Goal: Task Accomplishment & Management: Use online tool/utility

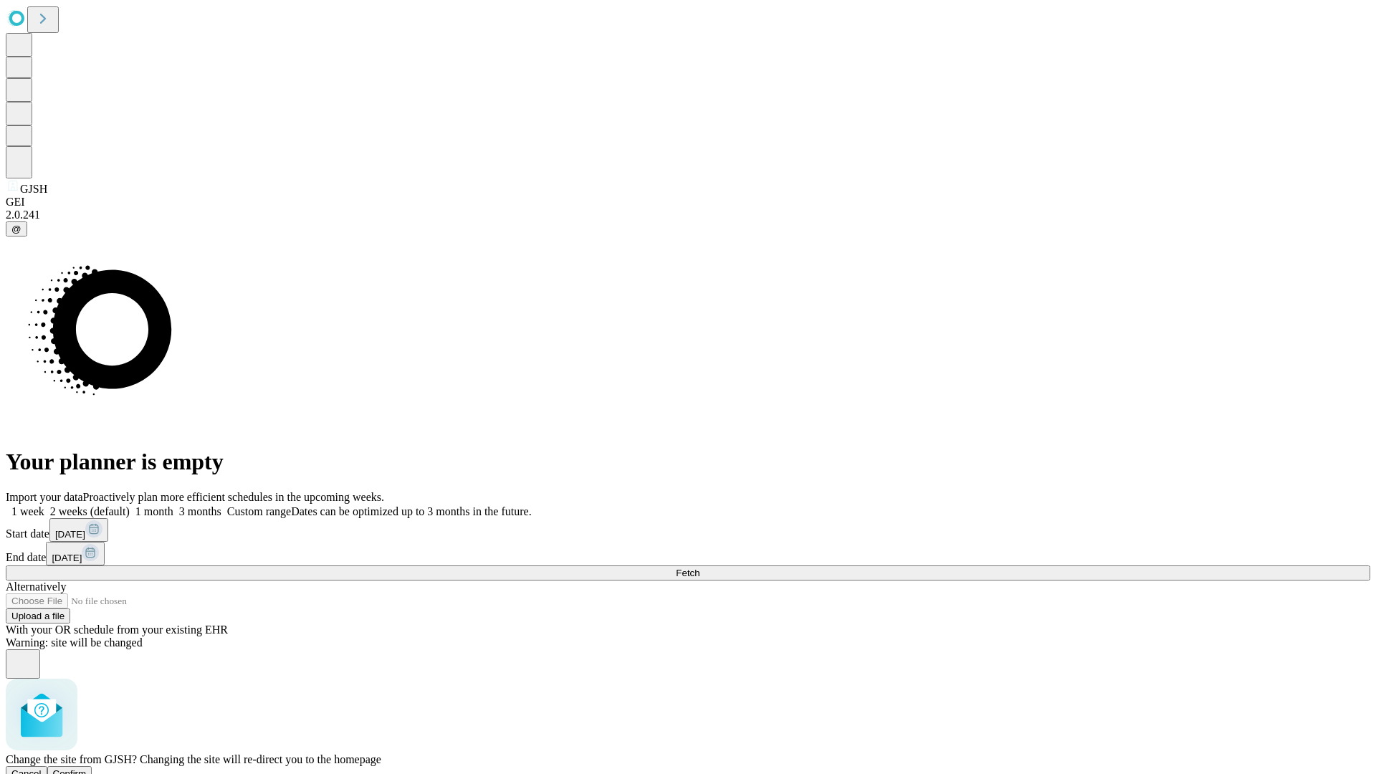
click at [87, 768] on span "Confirm" at bounding box center [70, 773] width 34 height 11
click at [173, 505] on label "1 month" at bounding box center [152, 511] width 44 height 12
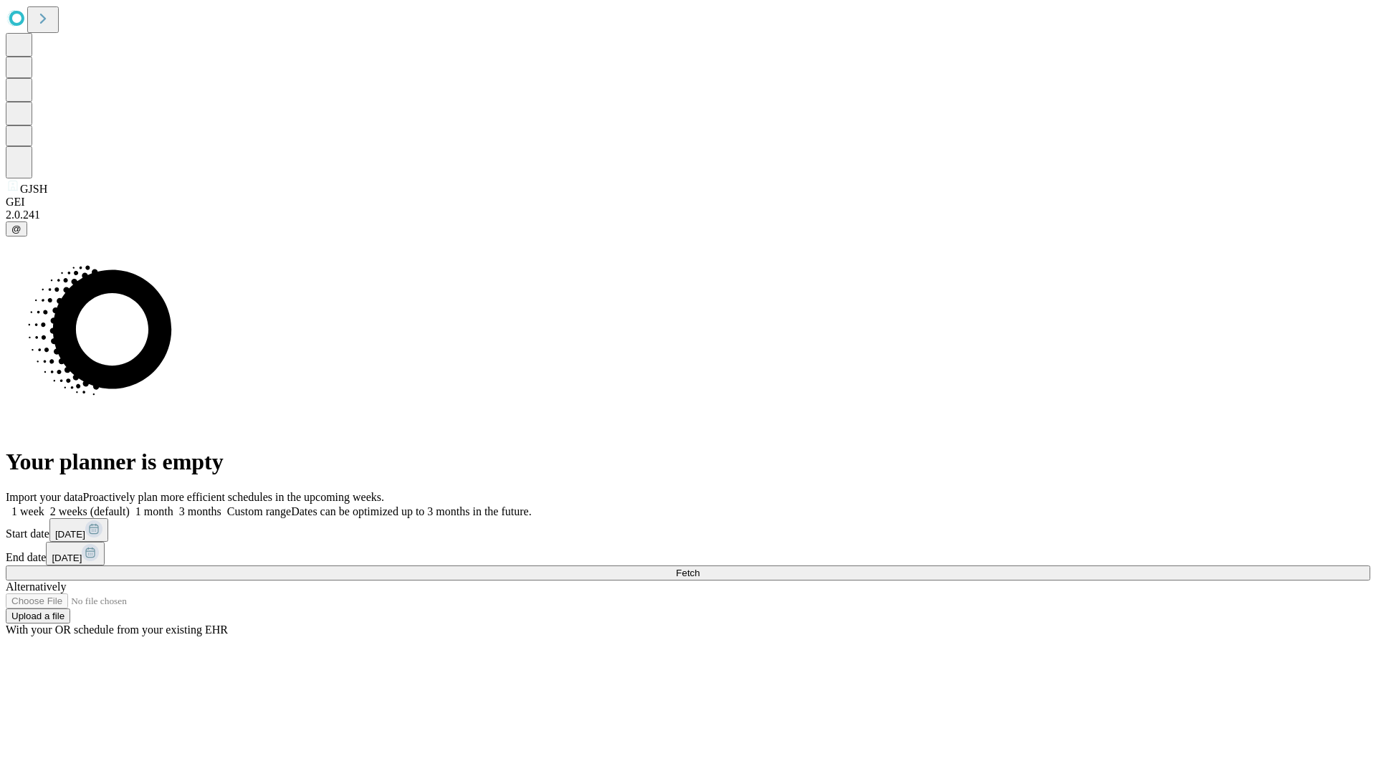
click at [700, 568] on span "Fetch" at bounding box center [688, 573] width 24 height 11
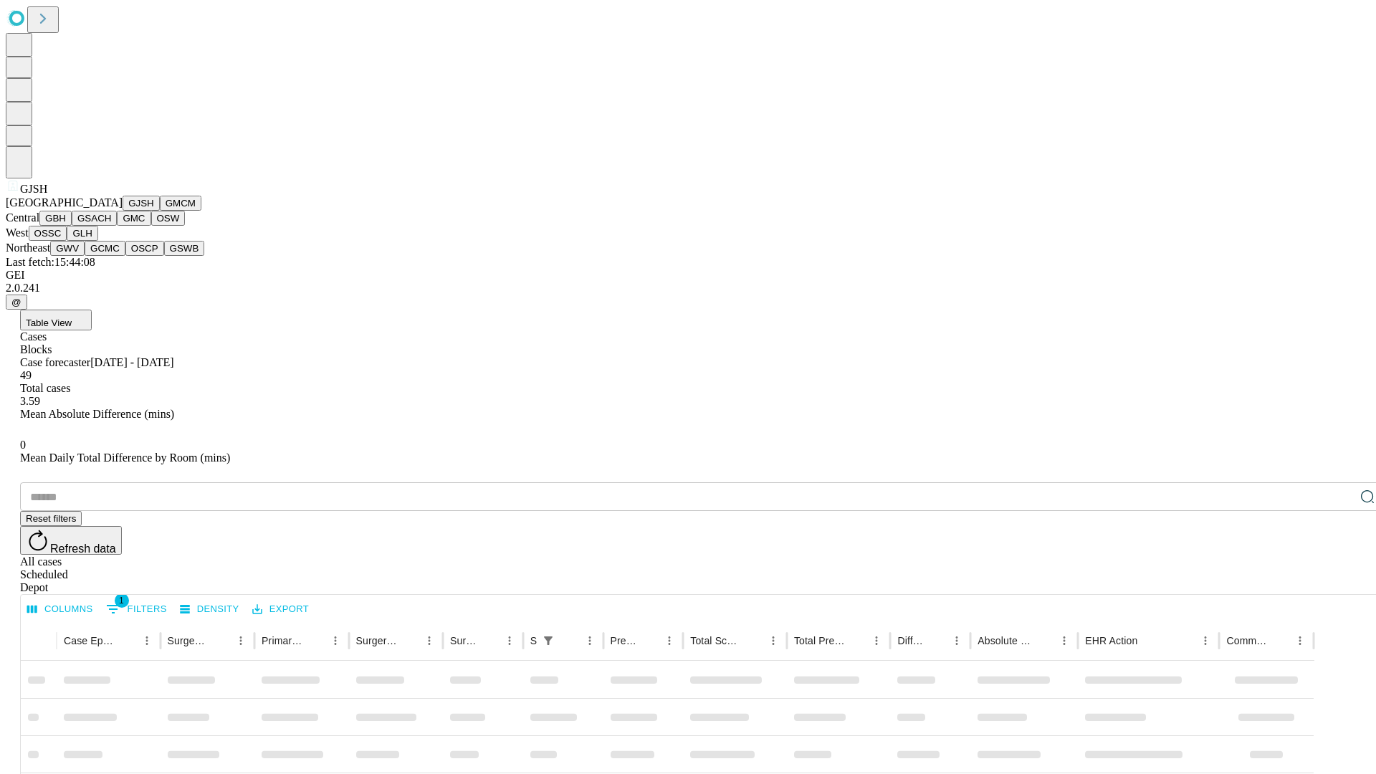
click at [160, 211] on button "GMCM" at bounding box center [181, 203] width 42 height 15
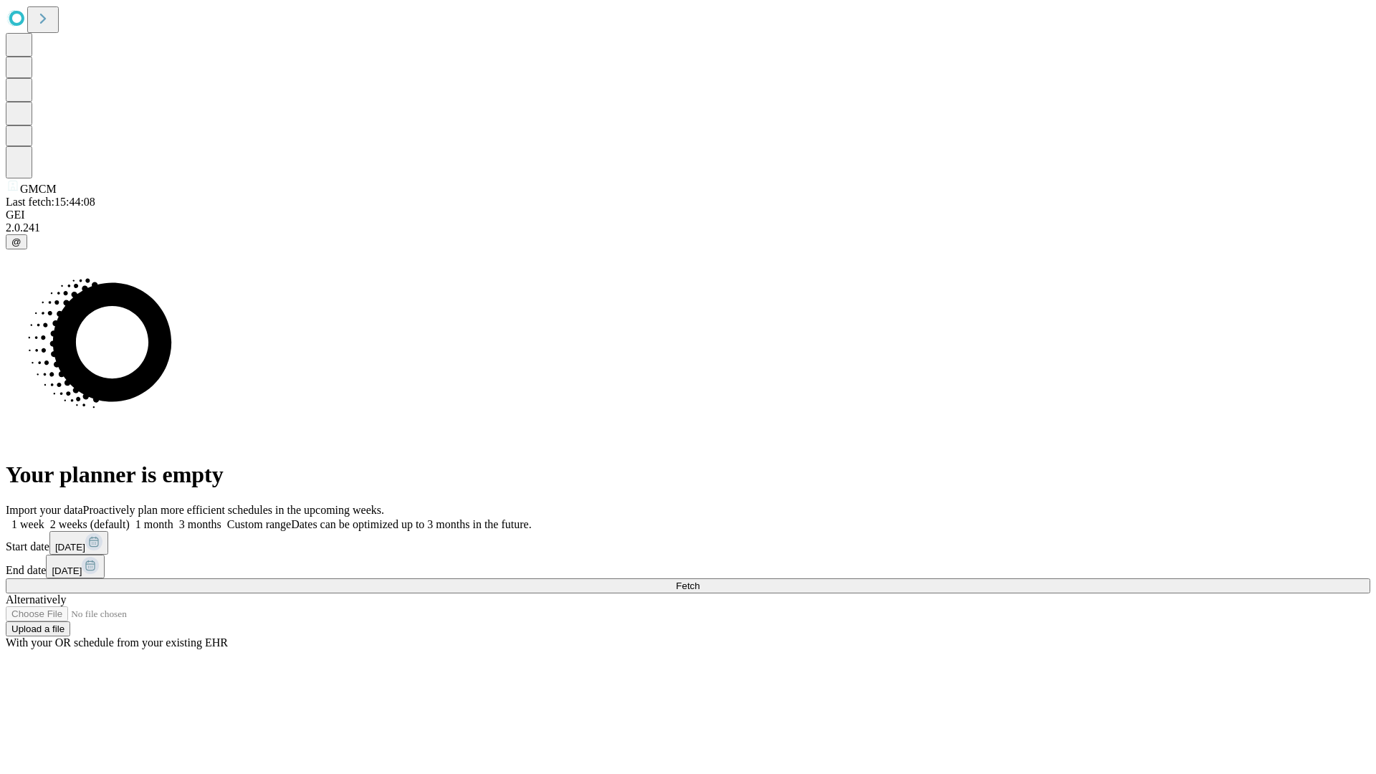
click at [173, 518] on label "1 month" at bounding box center [152, 524] width 44 height 12
click at [700, 581] on span "Fetch" at bounding box center [688, 586] width 24 height 11
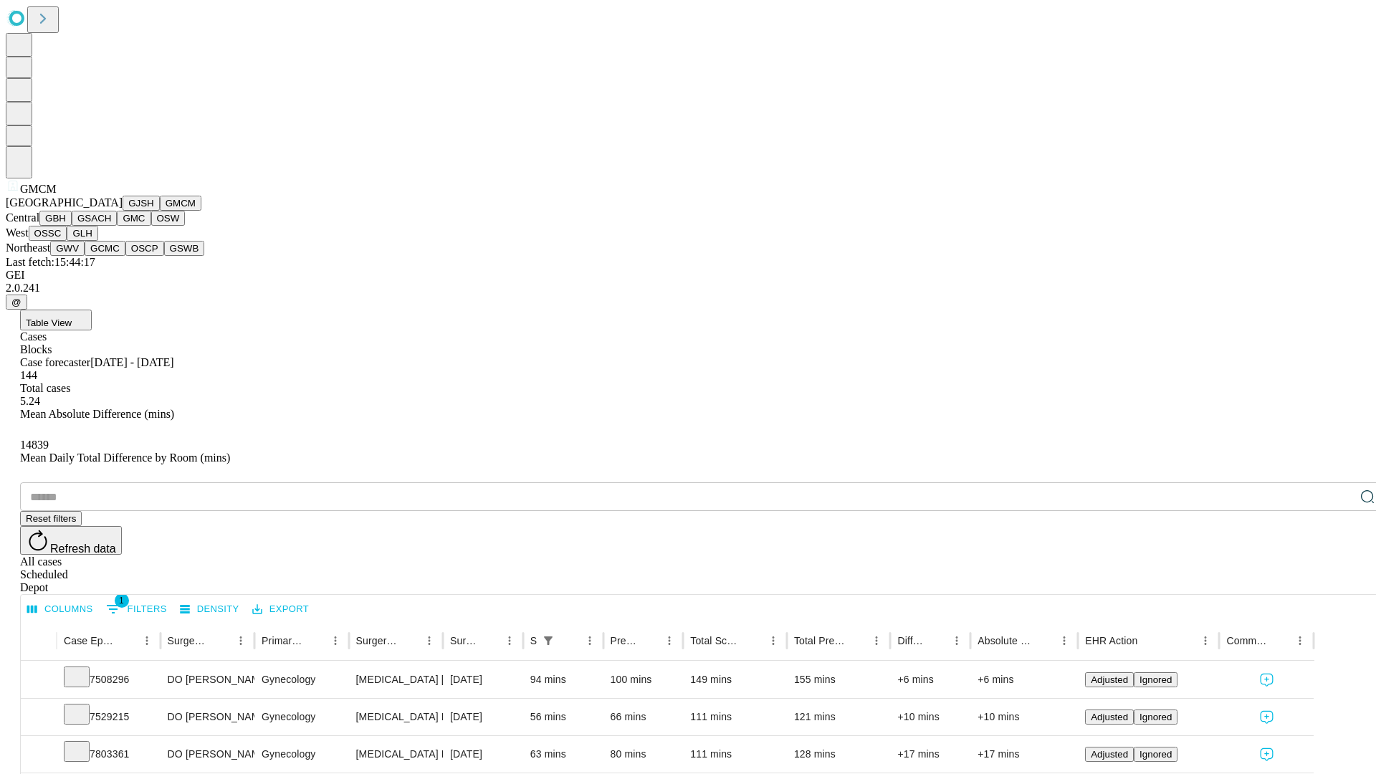
click at [72, 226] on button "GBH" at bounding box center [55, 218] width 32 height 15
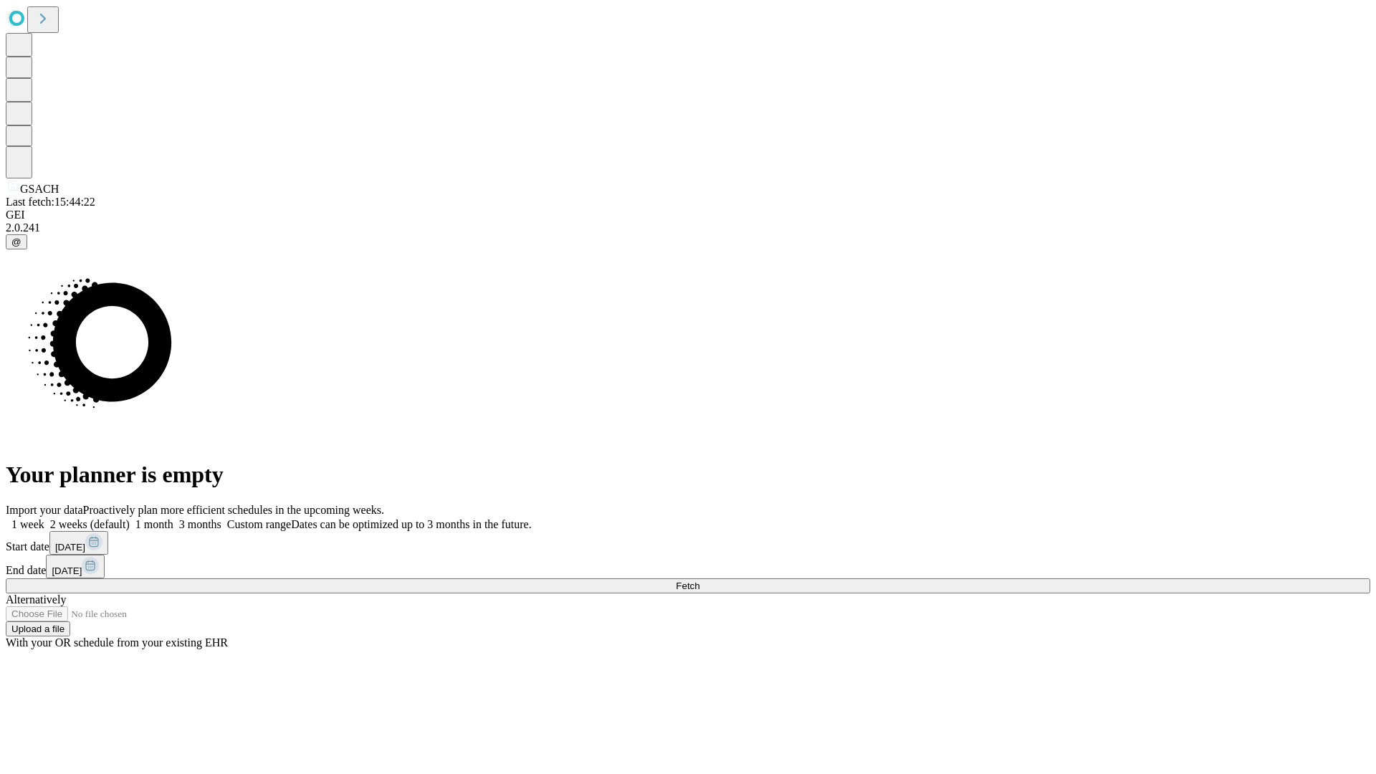
click at [173, 518] on label "1 month" at bounding box center [152, 524] width 44 height 12
click at [700, 581] on span "Fetch" at bounding box center [688, 586] width 24 height 11
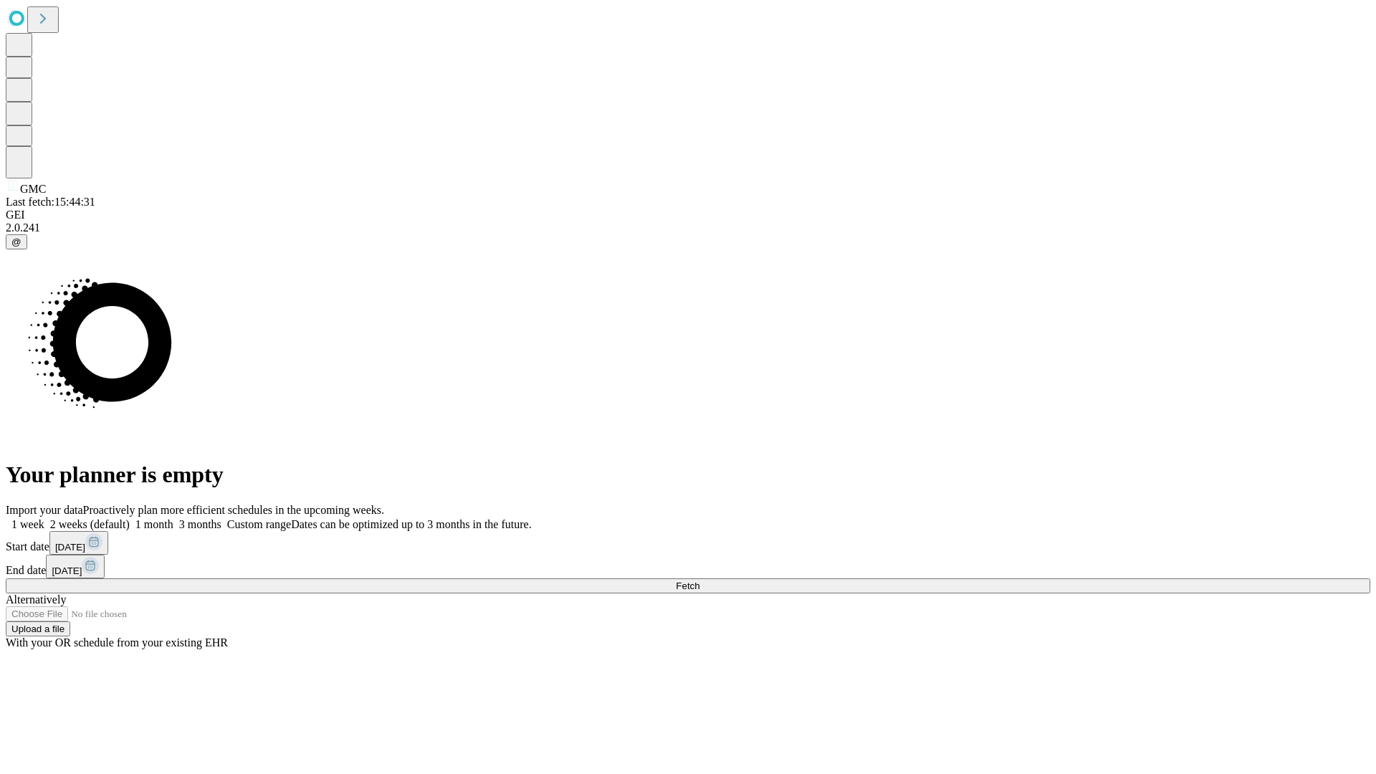
click at [173, 518] on label "1 month" at bounding box center [152, 524] width 44 height 12
click at [700, 581] on span "Fetch" at bounding box center [688, 586] width 24 height 11
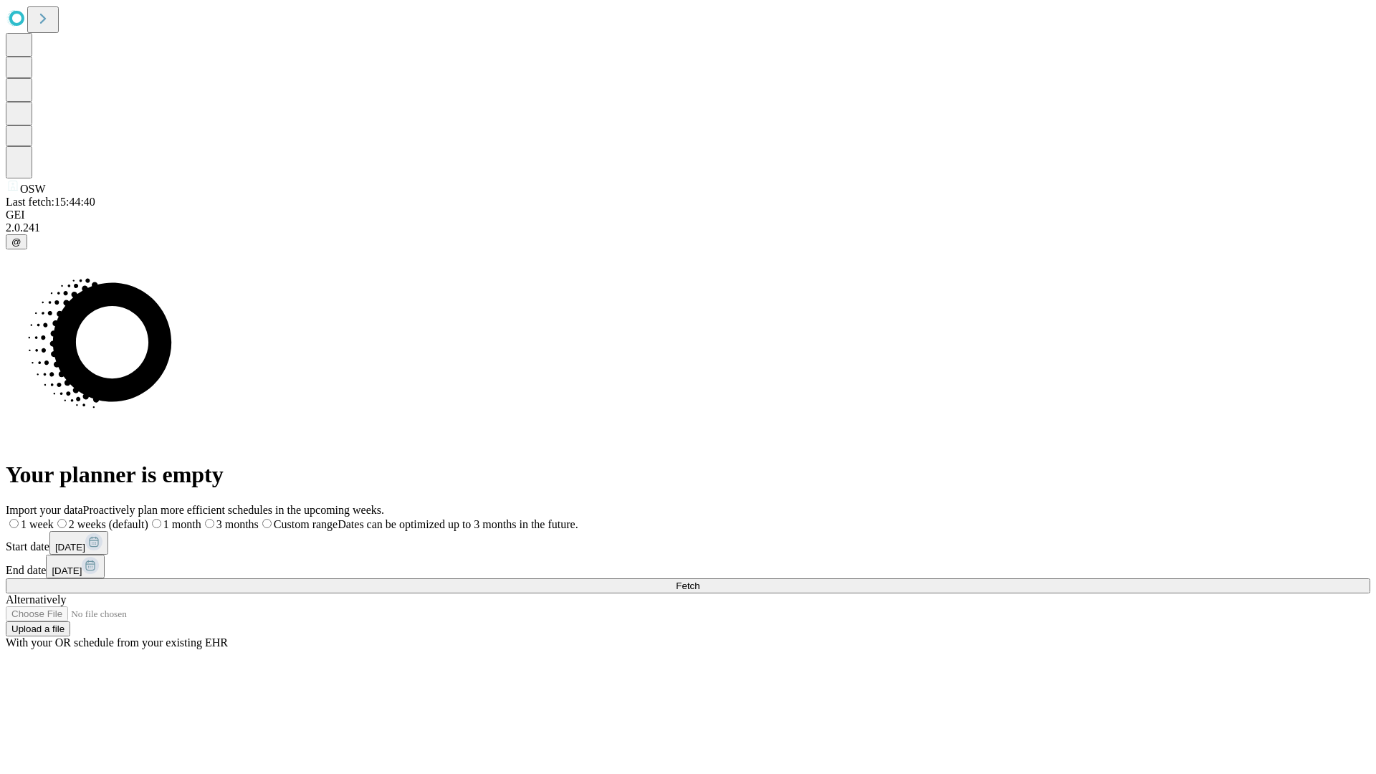
click at [201, 518] on label "1 month" at bounding box center [174, 524] width 53 height 12
click at [700, 581] on span "Fetch" at bounding box center [688, 586] width 24 height 11
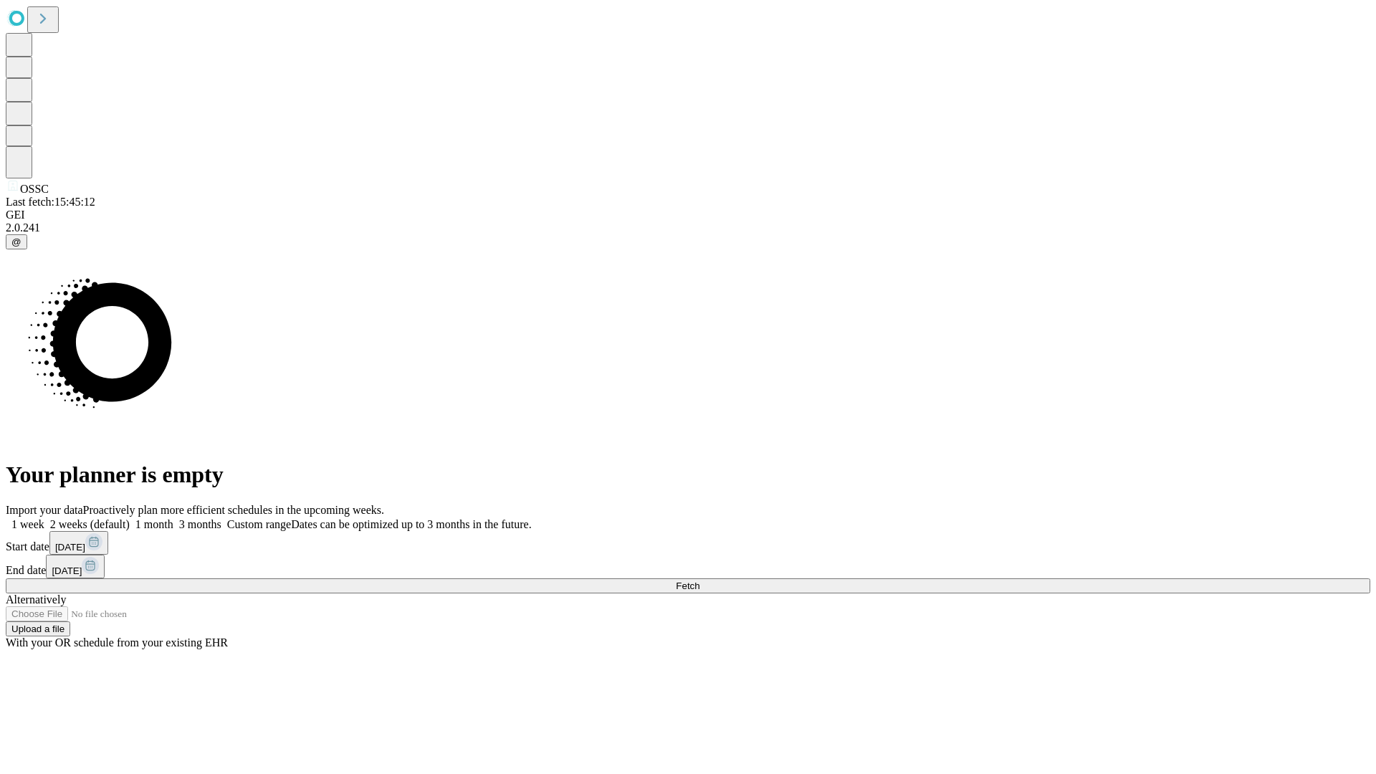
click at [173, 518] on label "1 month" at bounding box center [152, 524] width 44 height 12
click at [700, 581] on span "Fetch" at bounding box center [688, 586] width 24 height 11
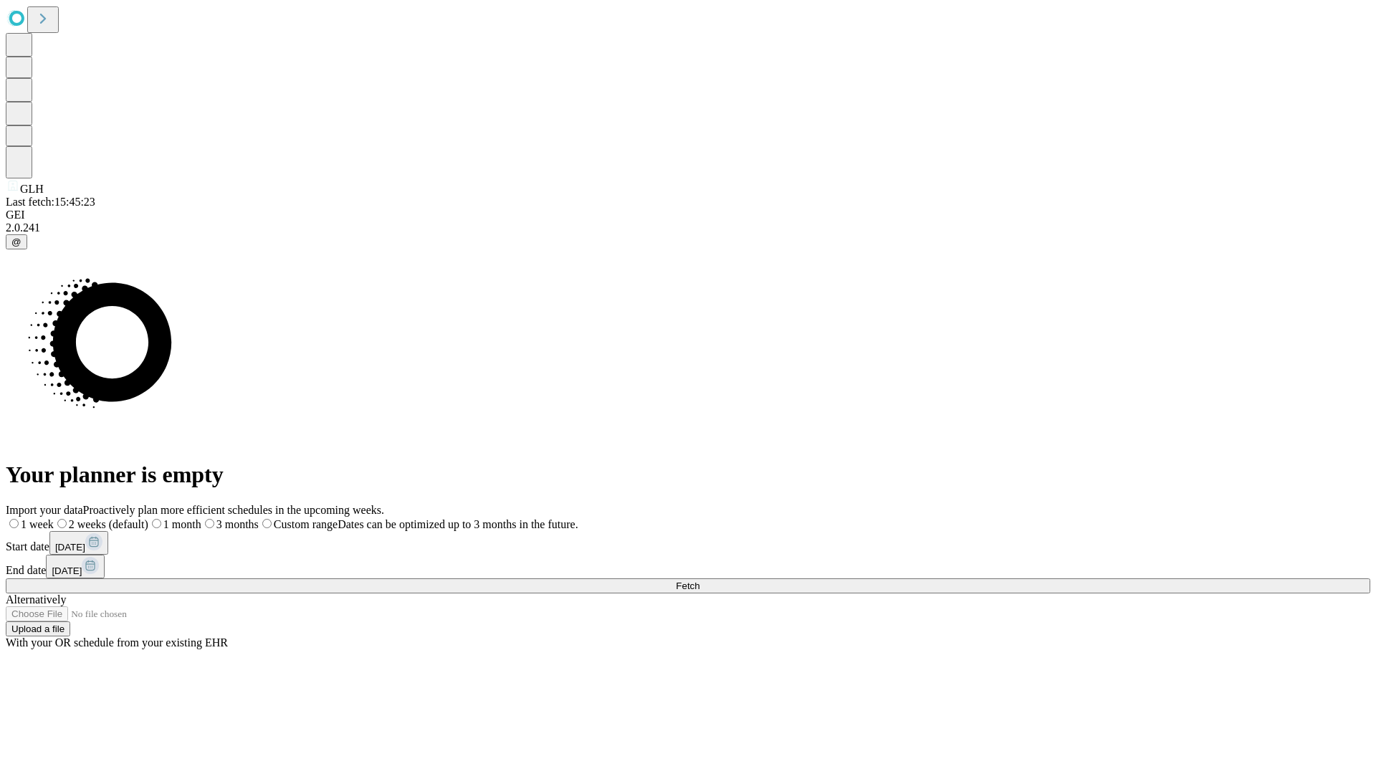
click at [201, 518] on label "1 month" at bounding box center [174, 524] width 53 height 12
click at [700, 581] on span "Fetch" at bounding box center [688, 586] width 24 height 11
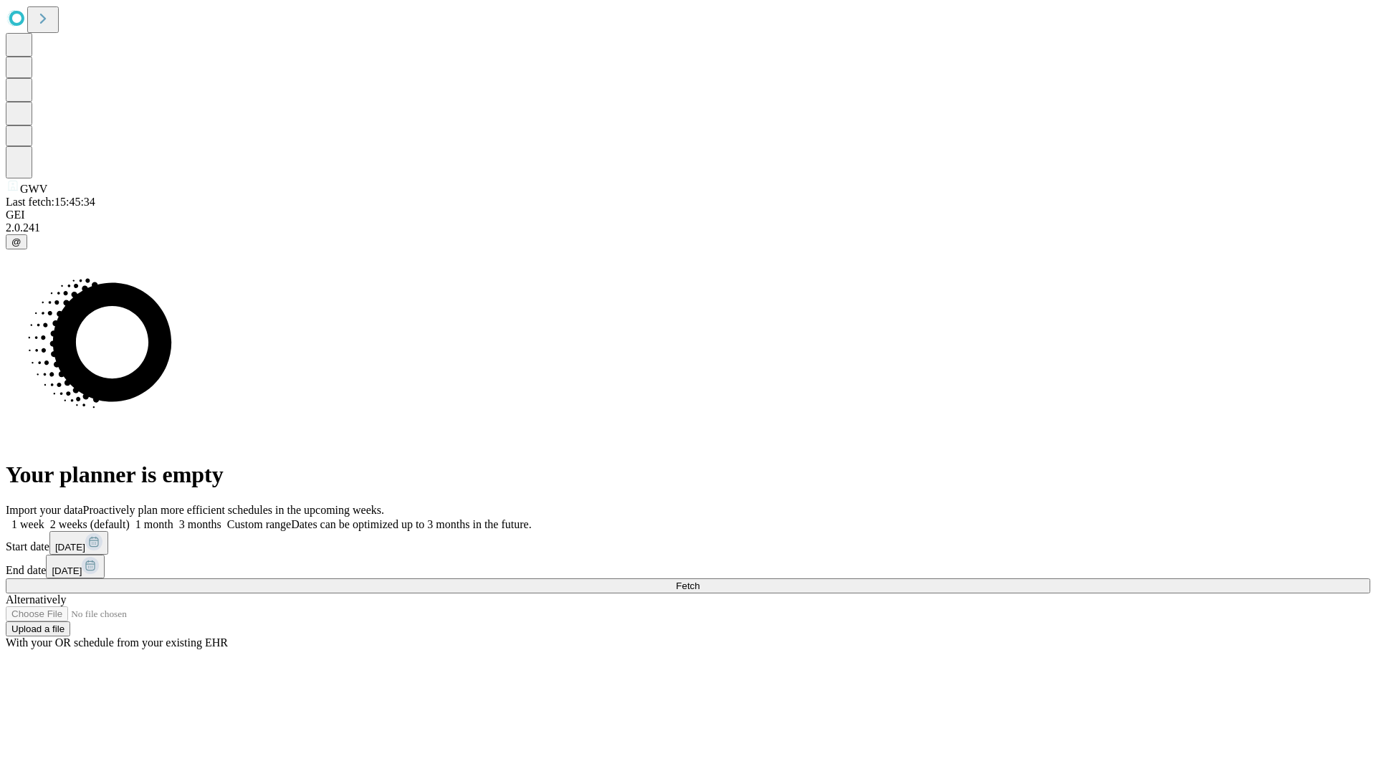
click at [173, 518] on label "1 month" at bounding box center [152, 524] width 44 height 12
click at [700, 581] on span "Fetch" at bounding box center [688, 586] width 24 height 11
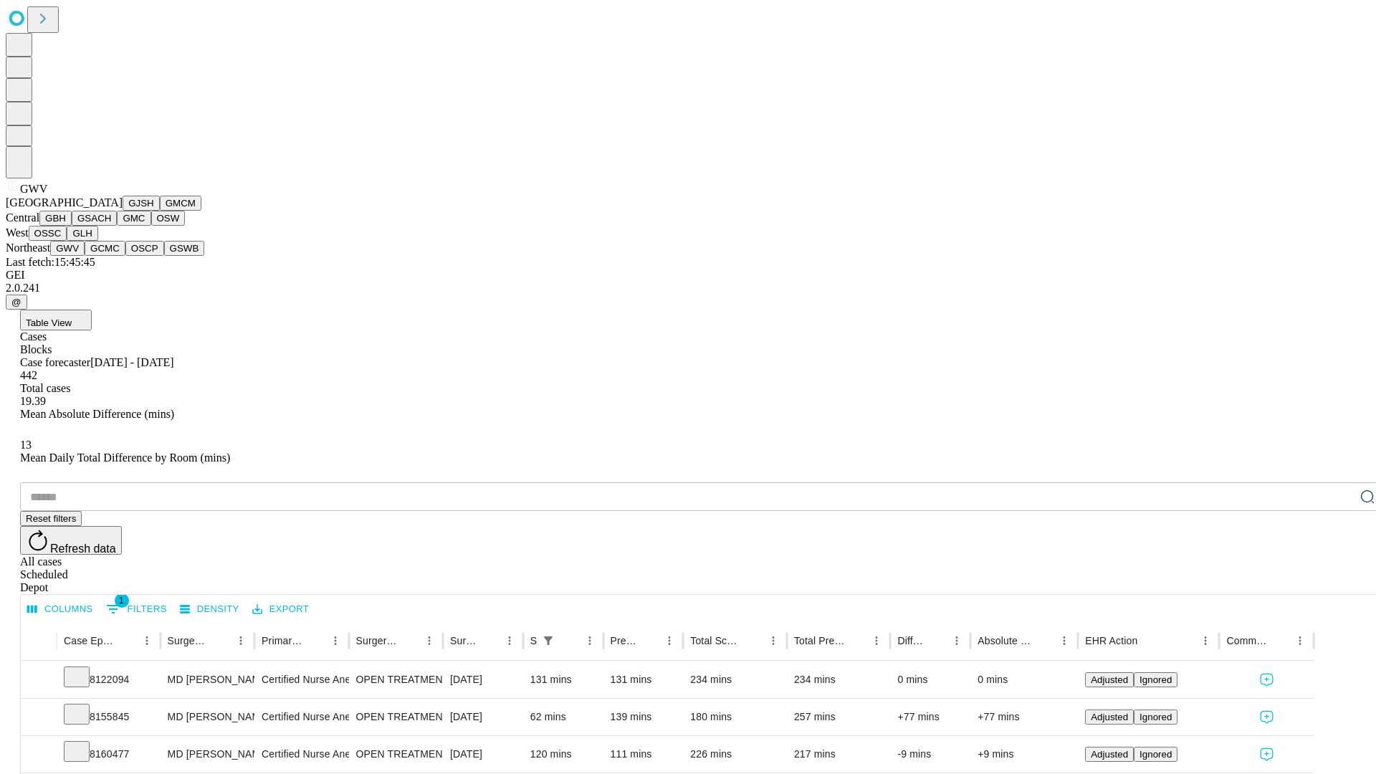
click at [111, 256] on button "GCMC" at bounding box center [105, 248] width 41 height 15
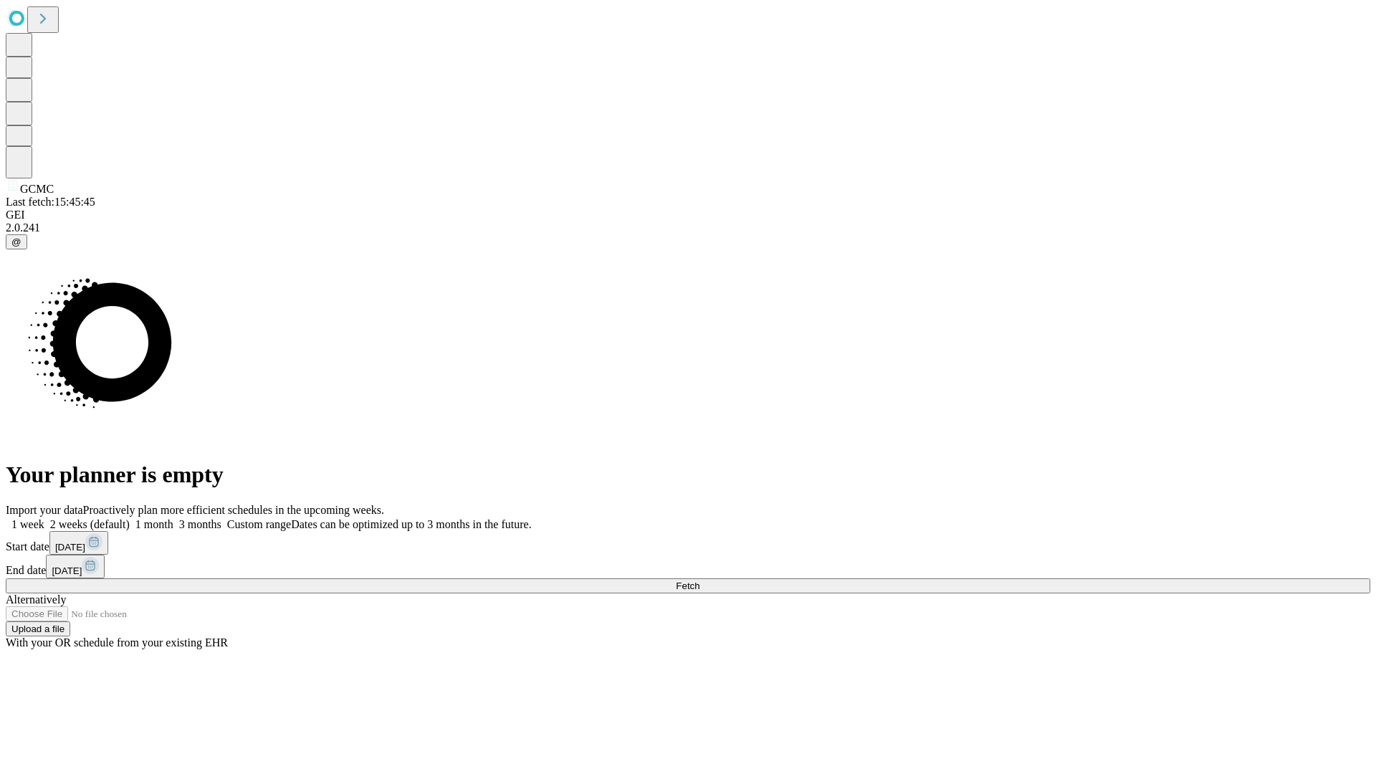
click at [173, 518] on label "1 month" at bounding box center [152, 524] width 44 height 12
click at [700, 581] on span "Fetch" at bounding box center [688, 586] width 24 height 11
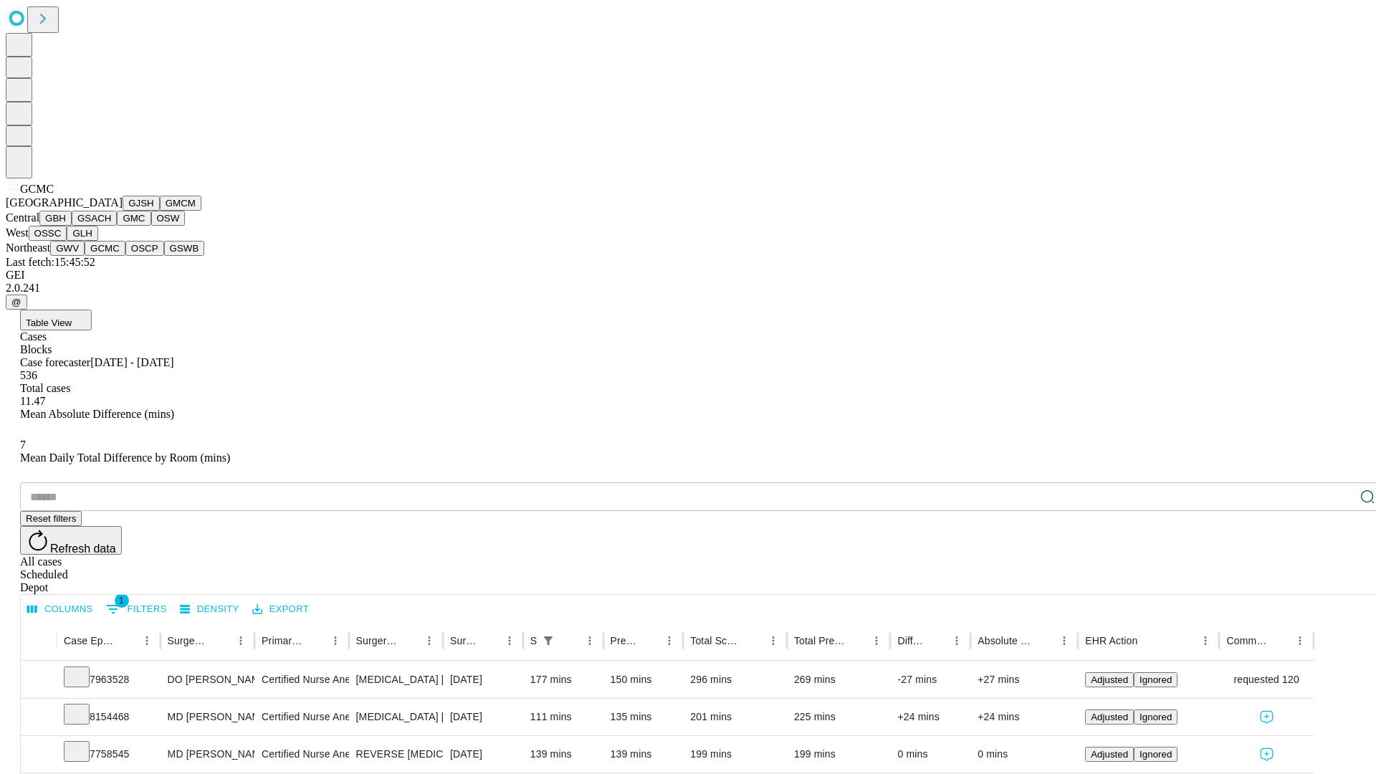
click at [125, 256] on button "OSCP" at bounding box center [144, 248] width 39 height 15
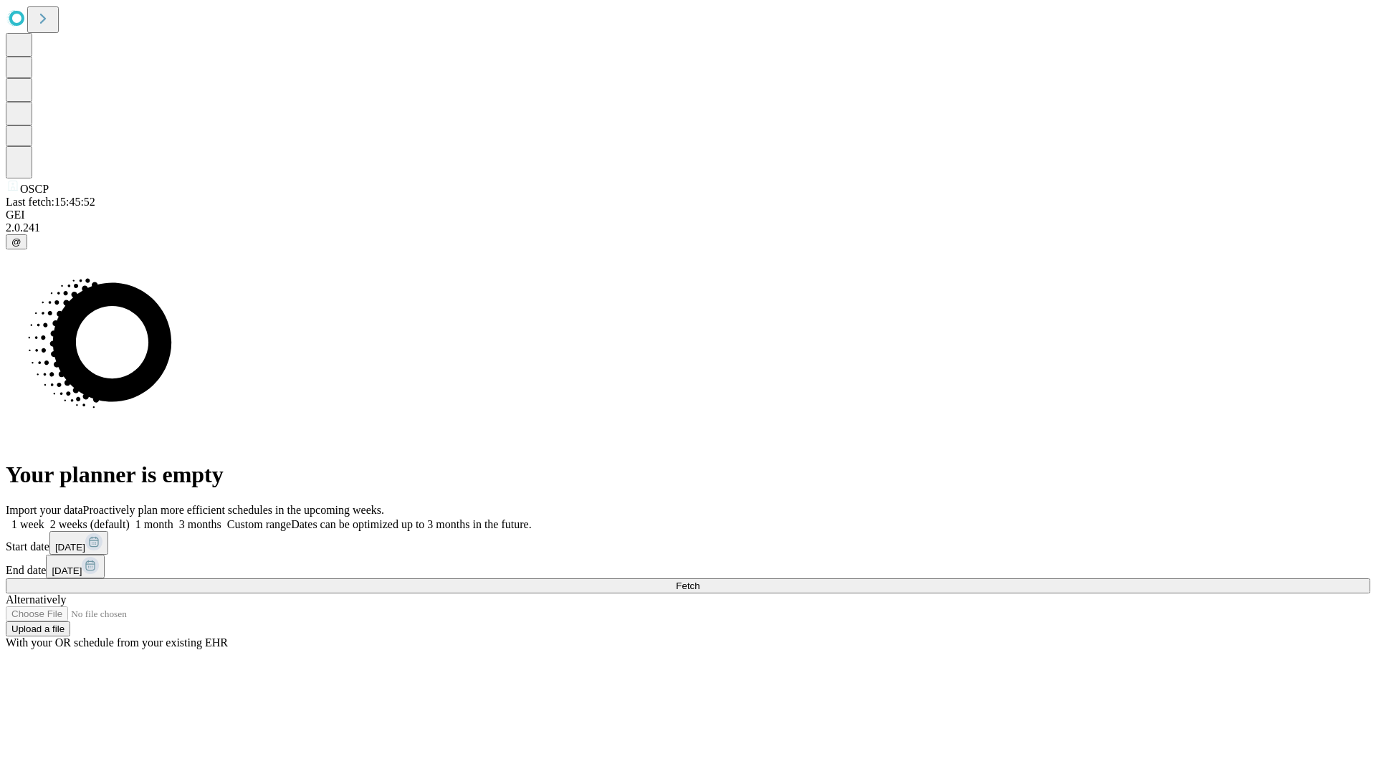
click at [173, 518] on label "1 month" at bounding box center [152, 524] width 44 height 12
click at [700, 581] on span "Fetch" at bounding box center [688, 586] width 24 height 11
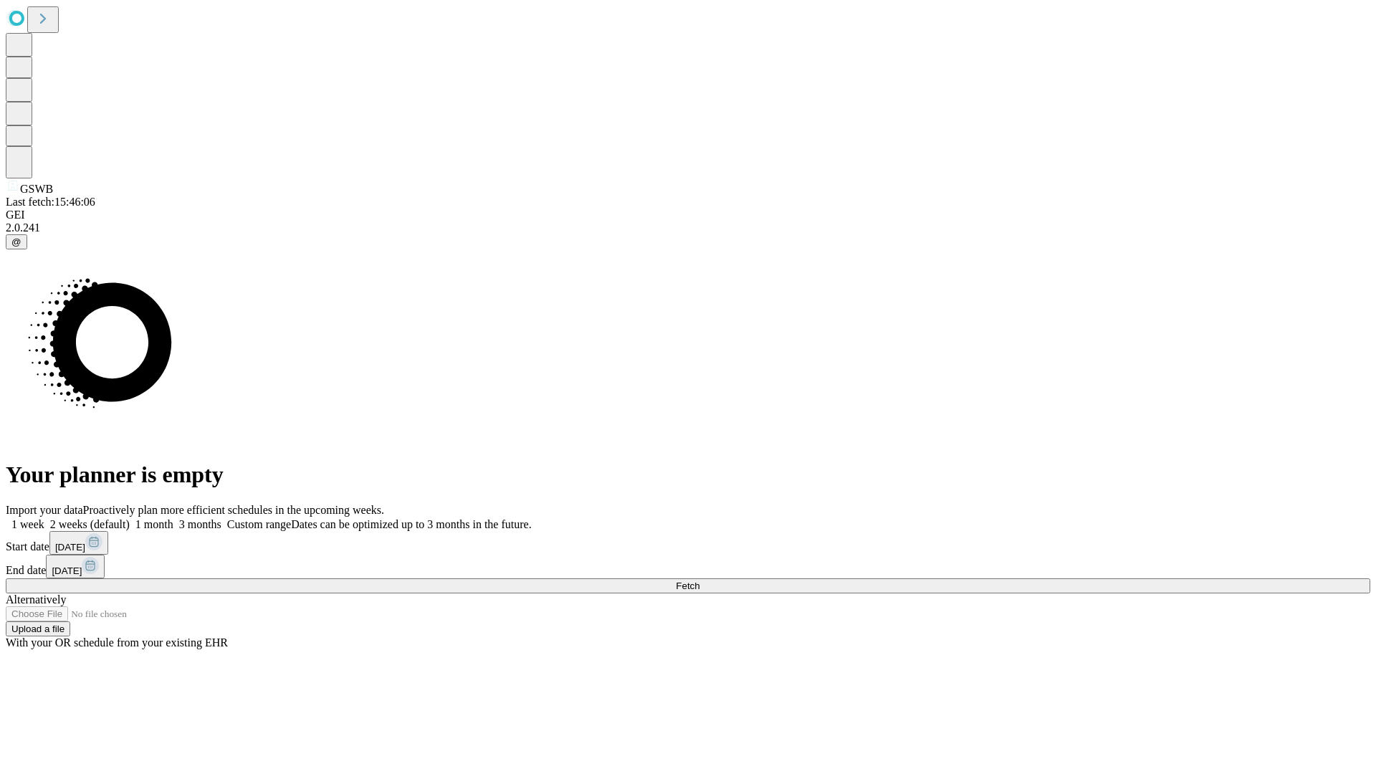
click at [173, 518] on label "1 month" at bounding box center [152, 524] width 44 height 12
click at [700, 581] on span "Fetch" at bounding box center [688, 586] width 24 height 11
